Goal: Information Seeking & Learning: Learn about a topic

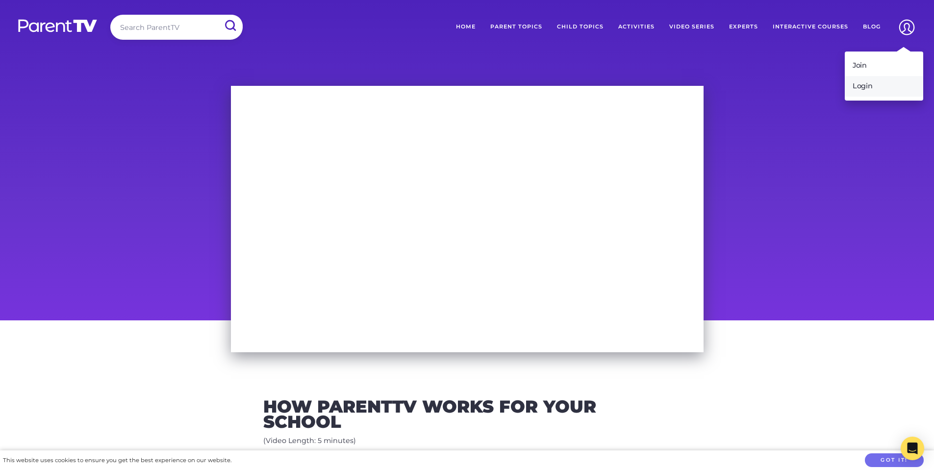
click at [864, 87] on link "Login" at bounding box center [884, 86] width 78 height 21
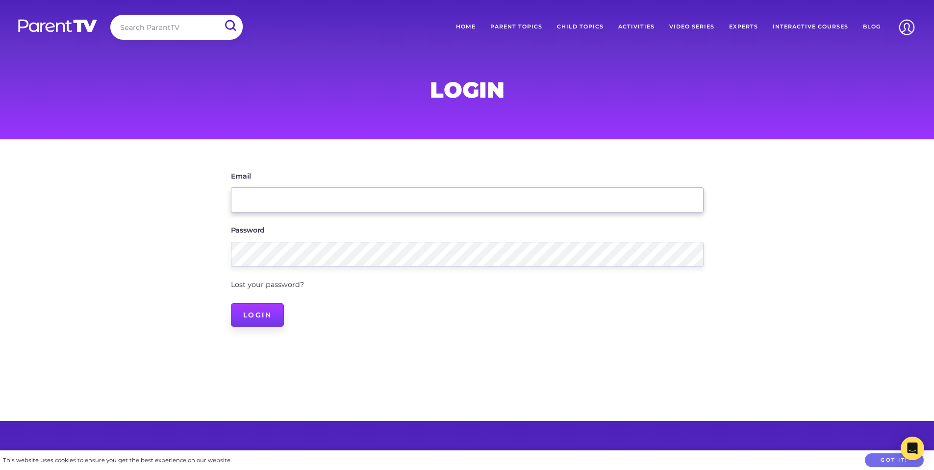
type input "[EMAIL_ADDRESS][DOMAIN_NAME]"
click at [270, 308] on input "Login" at bounding box center [257, 315] width 53 height 24
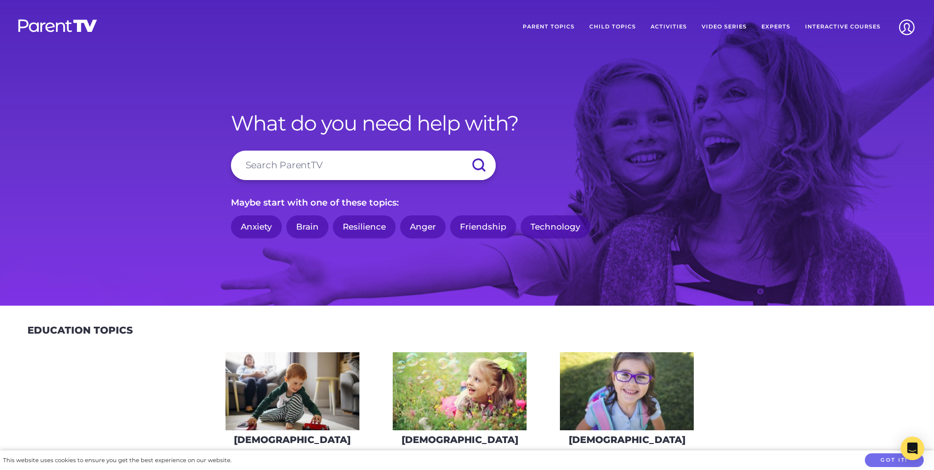
click at [312, 170] on input "search" at bounding box center [363, 164] width 265 height 29
type input "busy parents"
click at [461, 150] on input "submit" at bounding box center [478, 164] width 34 height 29
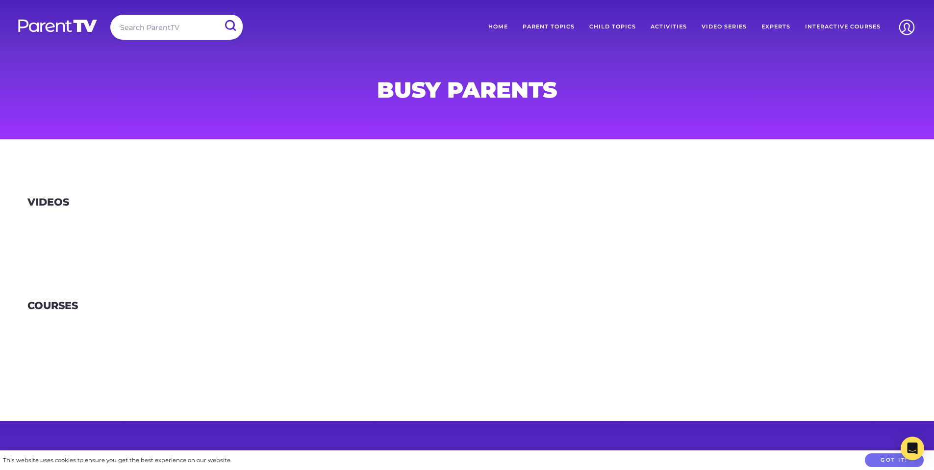
click at [555, 24] on link "Parent Topics" at bounding box center [548, 27] width 67 height 25
